Goal: Browse casually: Explore the website without a specific task or goal

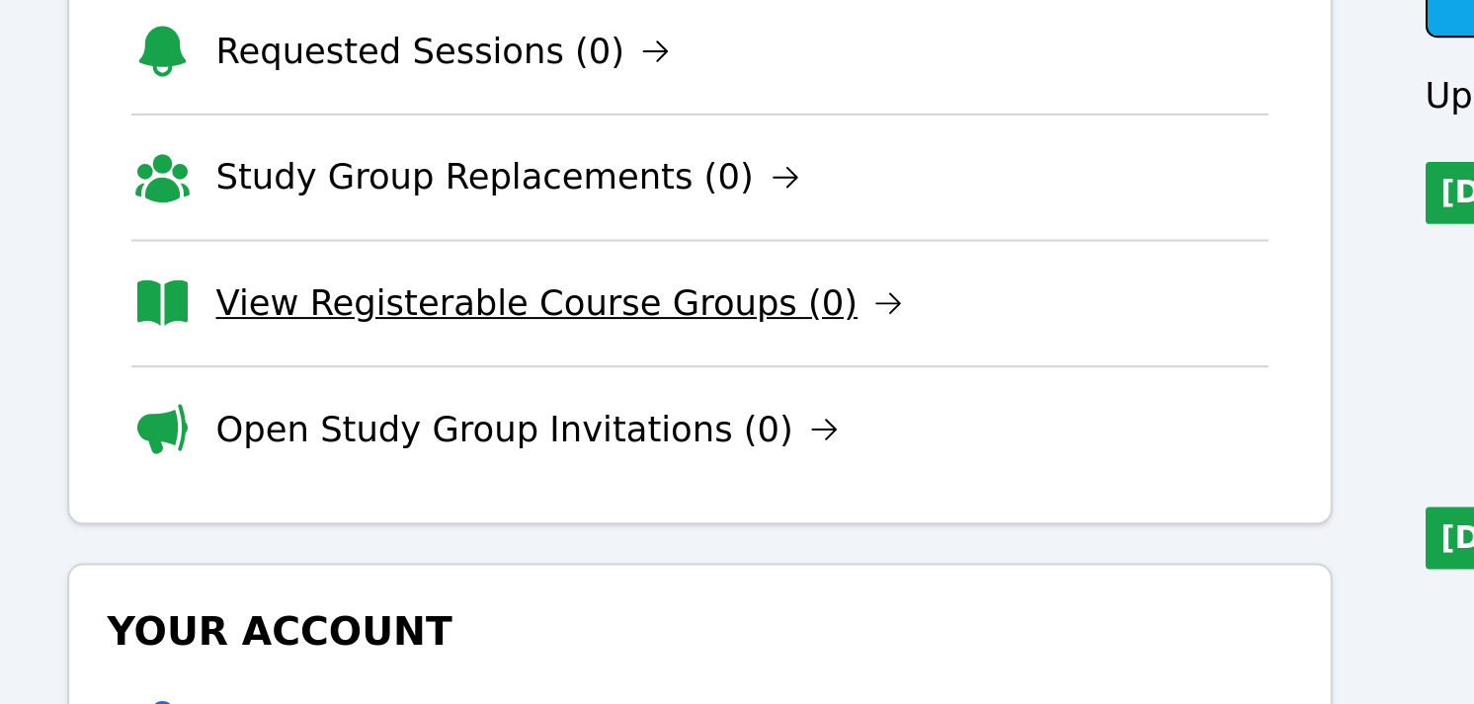
click at [332, 326] on link "View Registerable Course Groups (0)" at bounding box center [436, 319] width 351 height 28
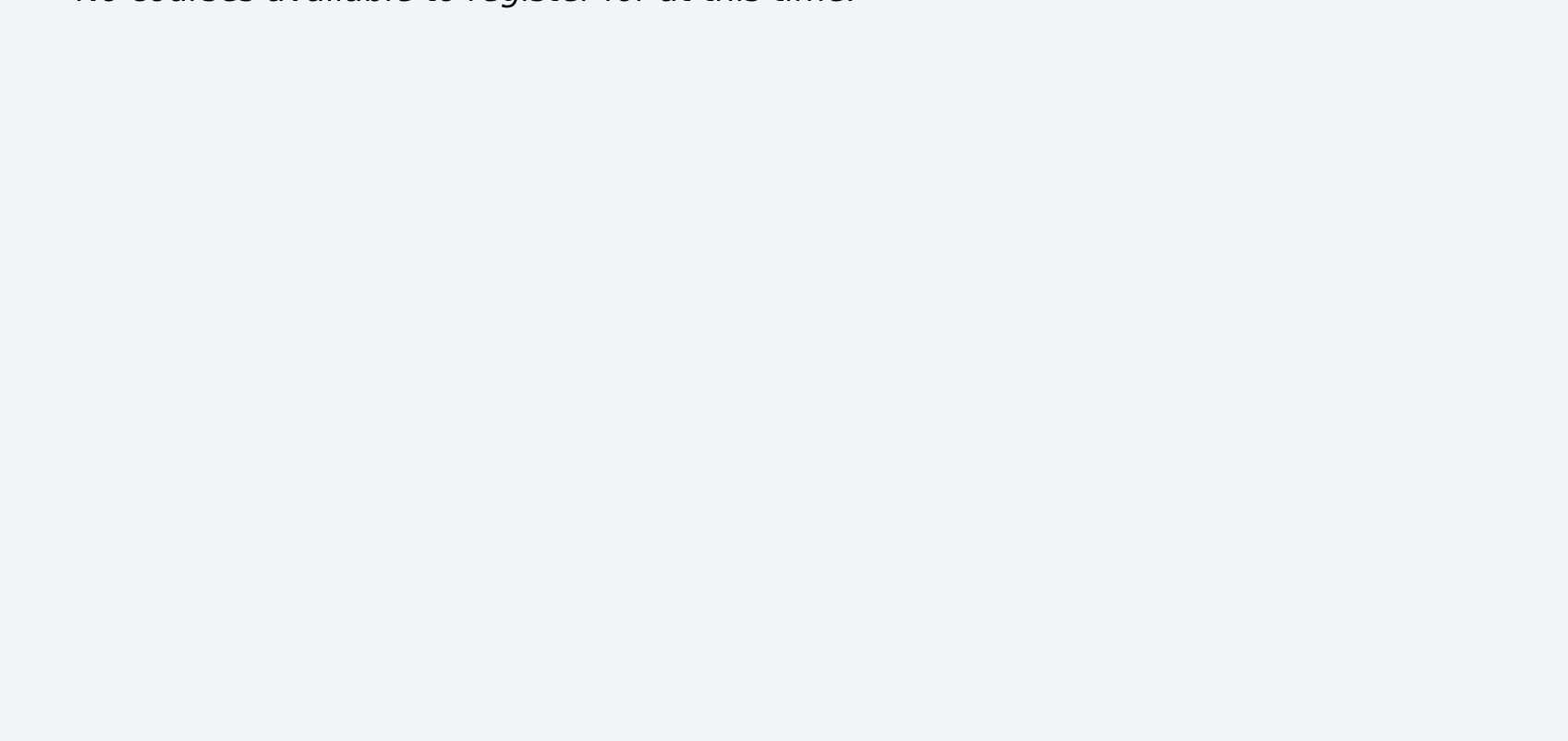
click at [583, 293] on div "Home Sessions Study Groups Students Messages Open user menu Lee'Tayna Hostick O…" at bounding box center [784, 370] width 1568 height 741
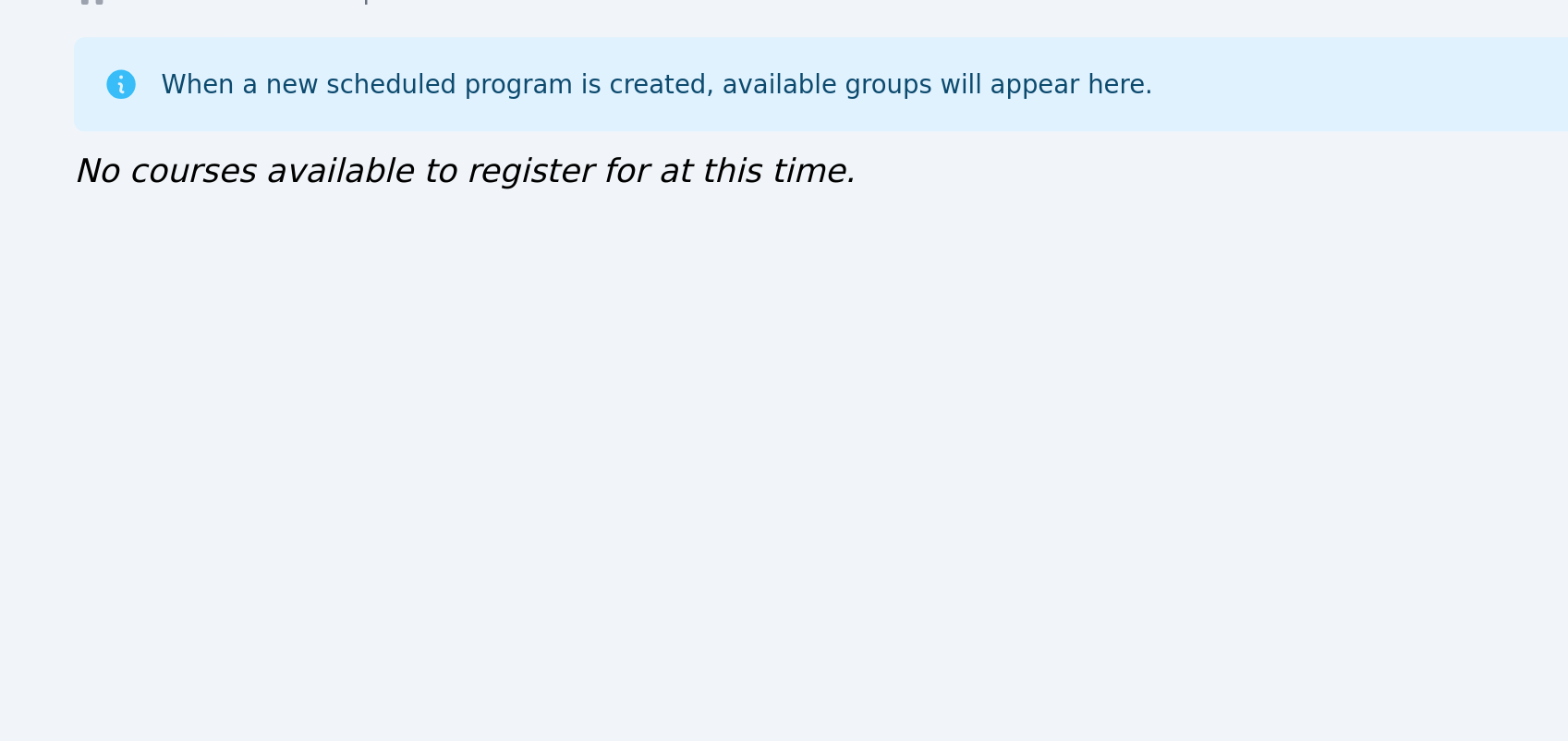
click at [583, 200] on div "Home Course Groups When a new scheduled program is created, available groups wi…" at bounding box center [784, 142] width 1176 height 152
